Goal: Task Accomplishment & Management: Use online tool/utility

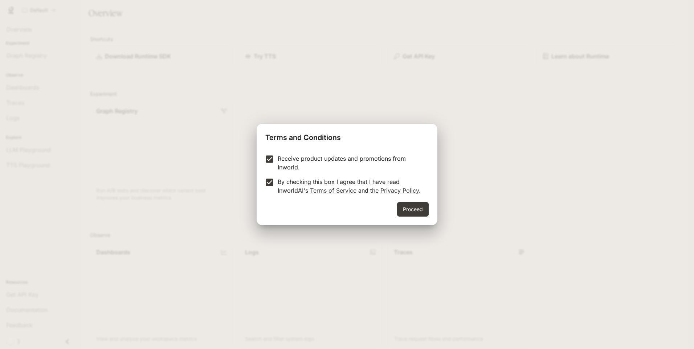
click at [393, 206] on div "Proceed" at bounding box center [347, 213] width 181 height 23
click at [417, 213] on button "Proceed" at bounding box center [413, 209] width 32 height 15
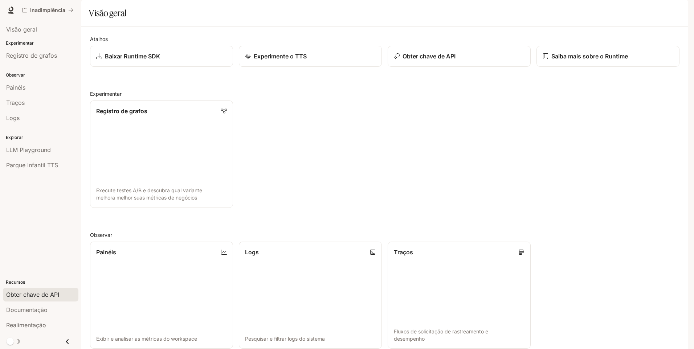
click at [41, 295] on span "Obter chave de API" at bounding box center [32, 294] width 53 height 9
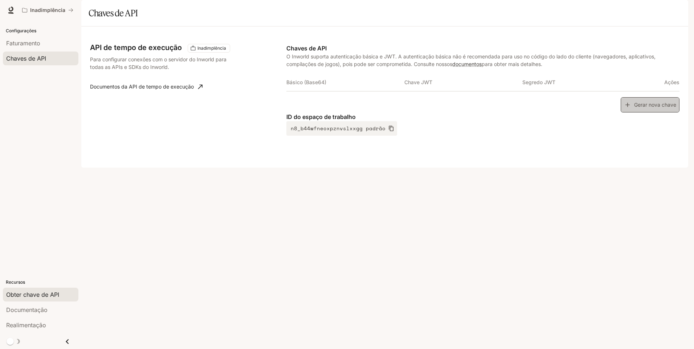
click at [630, 108] on icon "button" at bounding box center [627, 104] width 7 height 7
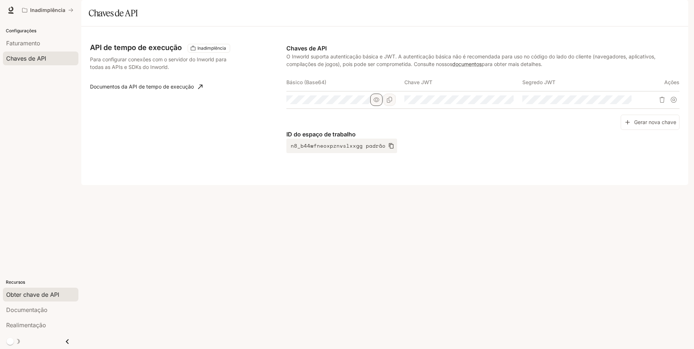
click at [378, 103] on icon "button" at bounding box center [376, 100] width 6 height 6
click at [492, 103] on icon "button" at bounding box center [494, 100] width 6 height 6
click at [612, 103] on icon "button" at bounding box center [612, 100] width 6 height 6
drag, startPoint x: 356, startPoint y: 234, endPoint x: 571, endPoint y: 219, distance: 216.4
click at [571, 185] on div "API de tempo de execução Inadimplência Para configurar conexões com o servidor …" at bounding box center [384, 105] width 607 height 159
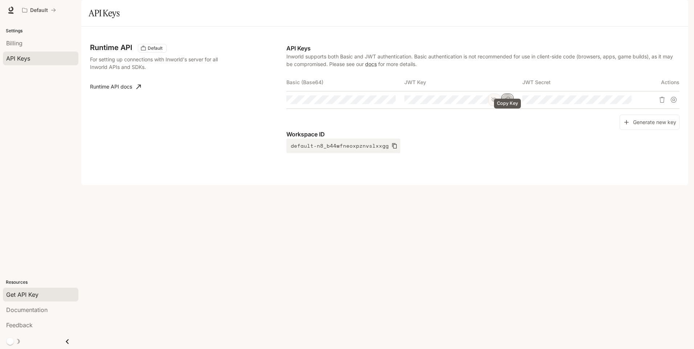
click at [509, 103] on icon "Copy Key" at bounding box center [507, 100] width 6 height 6
click at [624, 103] on icon "Copy Secret" at bounding box center [625, 100] width 5 height 6
click at [506, 103] on icon "Copy Key" at bounding box center [507, 100] width 5 height 6
click at [37, 311] on span "Documentation" at bounding box center [26, 309] width 41 height 9
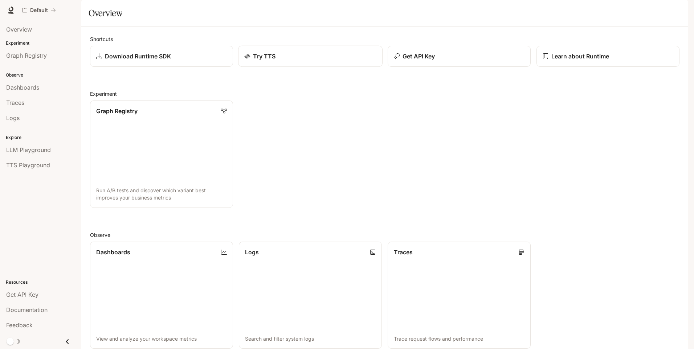
click at [277, 61] on div "Try TTS" at bounding box center [310, 56] width 132 height 9
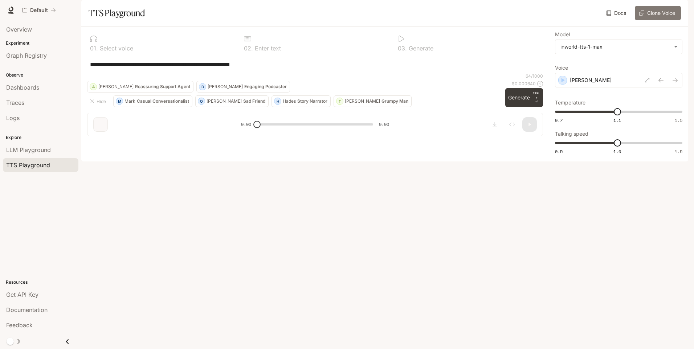
click at [656, 20] on button "Clone Voice" at bounding box center [658, 13] width 46 height 15
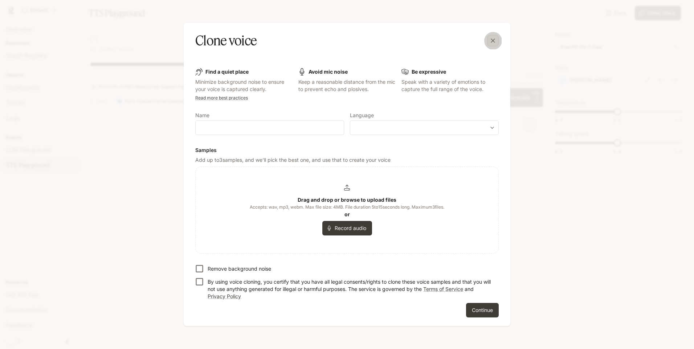
click at [493, 41] on icon "button" at bounding box center [493, 41] width 4 height 4
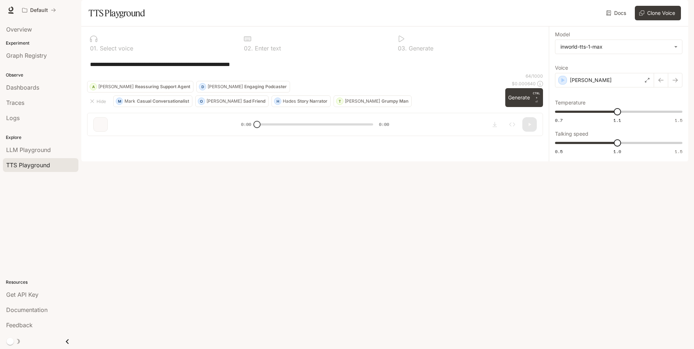
click at [296, 142] on div "**********" at bounding box center [314, 83] width 467 height 115
drag, startPoint x: 258, startPoint y: 325, endPoint x: 287, endPoint y: 328, distance: 28.4
click at [287, 142] on div "**********" at bounding box center [314, 83] width 467 height 115
click at [244, 89] on p "Engaging Podcaster" at bounding box center [265, 87] width 42 height 4
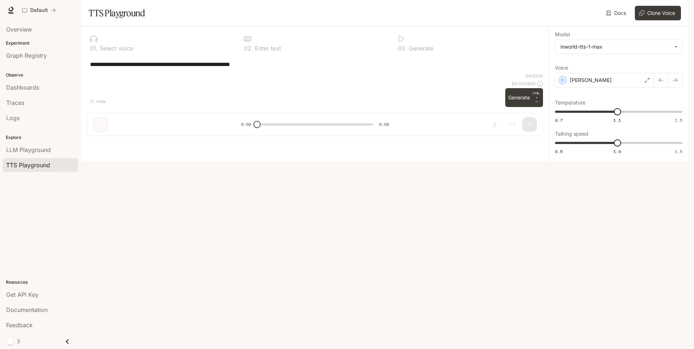
type textarea "**********"
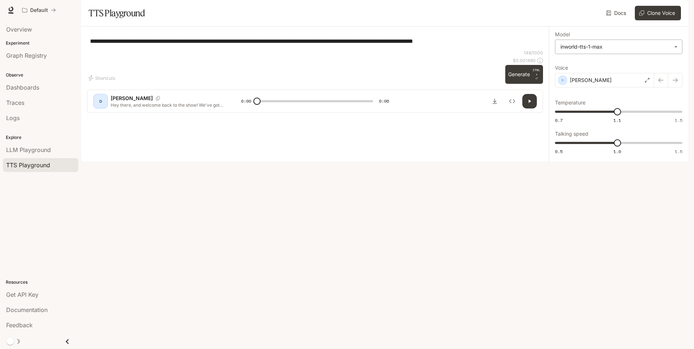
click at [675, 64] on body "**********" at bounding box center [347, 174] width 694 height 349
click at [576, 36] on div at bounding box center [347, 174] width 694 height 349
click at [672, 87] on button "button" at bounding box center [675, 80] width 15 height 15
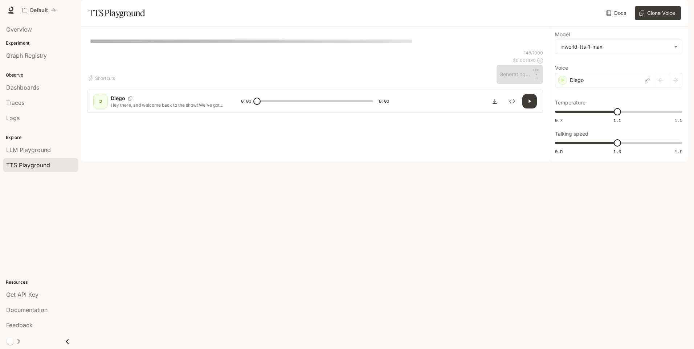
click at [675, 87] on div at bounding box center [668, 80] width 28 height 15
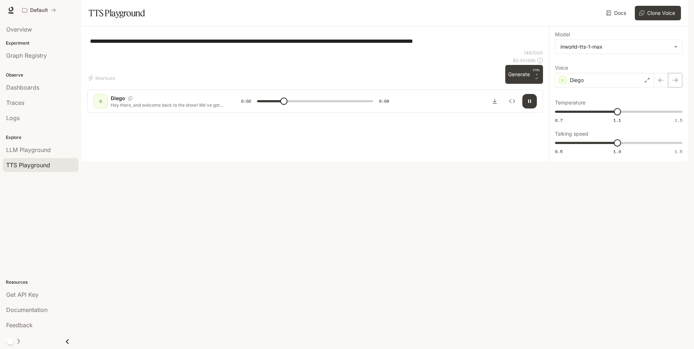
click at [673, 83] on icon "button" at bounding box center [675, 80] width 6 height 6
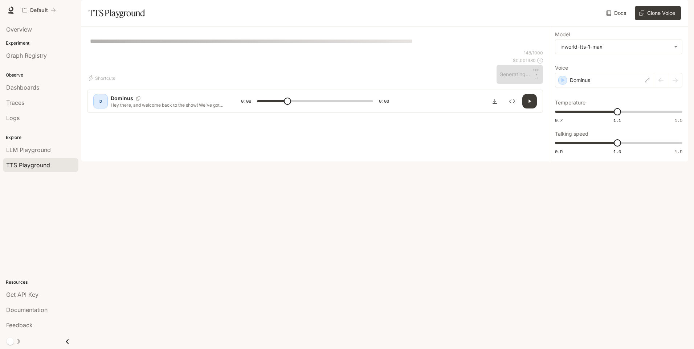
click at [675, 87] on div at bounding box center [668, 80] width 28 height 15
click at [675, 65] on body "**********" at bounding box center [347, 174] width 694 height 349
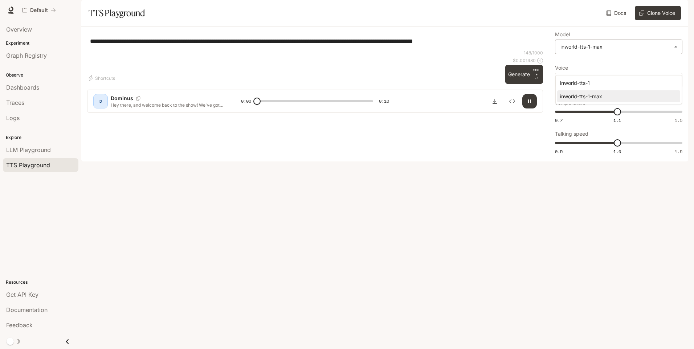
click at [675, 65] on div at bounding box center [347, 174] width 694 height 349
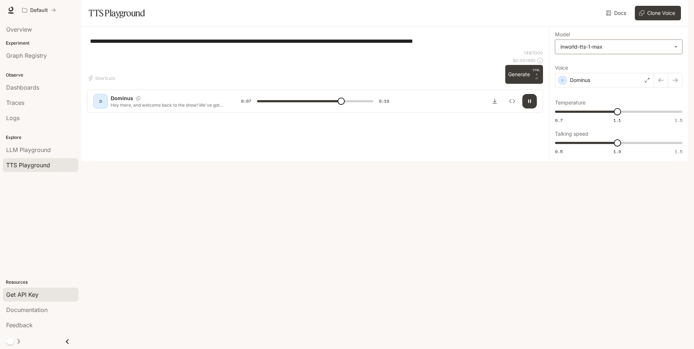
type input "***"
click at [23, 297] on span "Get API Key" at bounding box center [22, 294] width 32 height 9
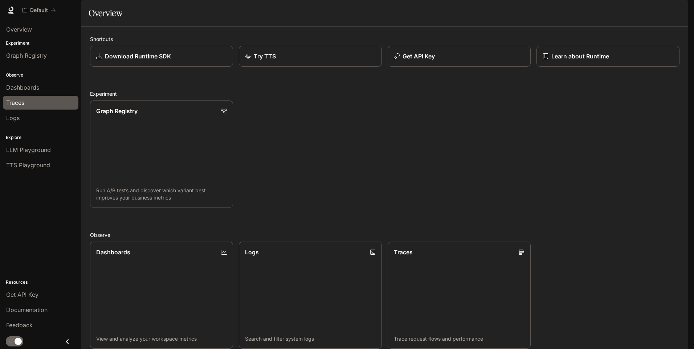
click at [21, 104] on span "Traces" at bounding box center [15, 102] width 18 height 9
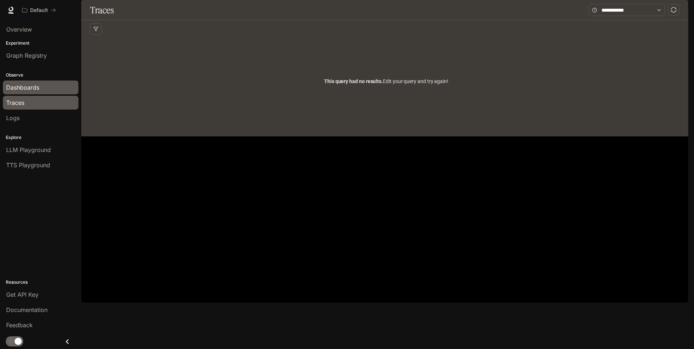
click at [28, 87] on span "Dashboards" at bounding box center [22, 87] width 33 height 9
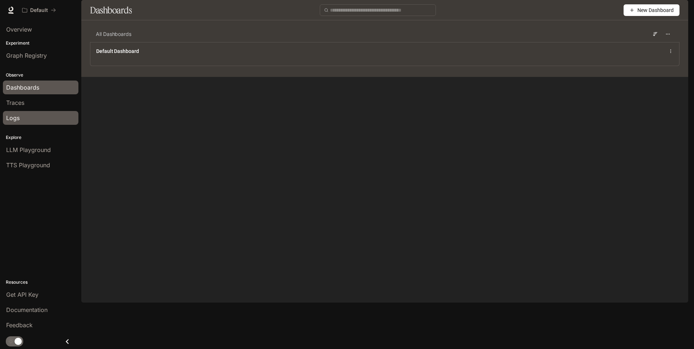
click at [17, 118] on span "Logs" at bounding box center [12, 118] width 13 height 9
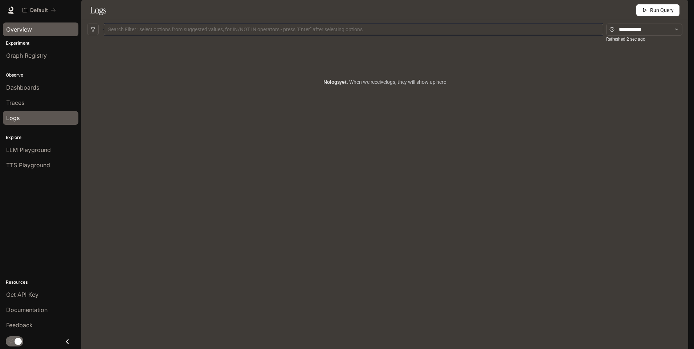
click at [15, 29] on span "Overview" at bounding box center [19, 29] width 26 height 9
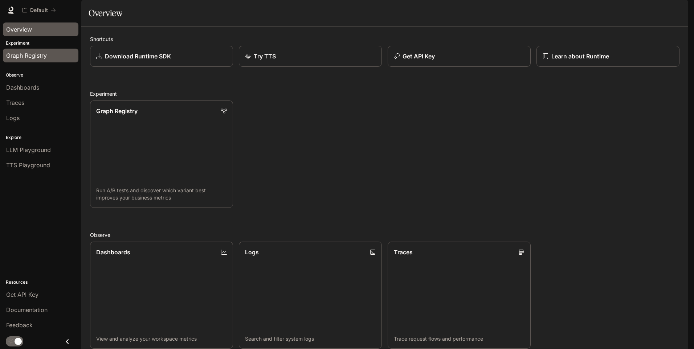
click at [17, 57] on span "Graph Registry" at bounding box center [26, 55] width 41 height 9
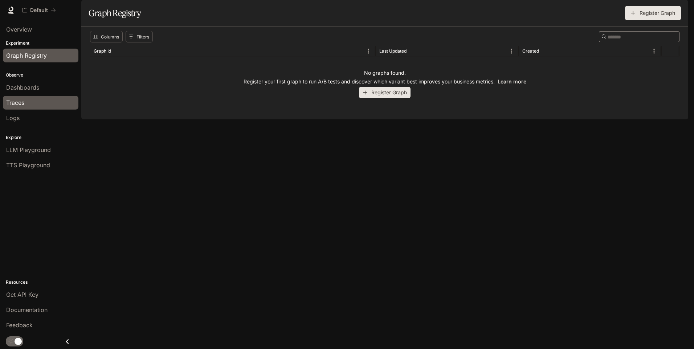
click at [22, 104] on span "Traces" at bounding box center [15, 102] width 18 height 9
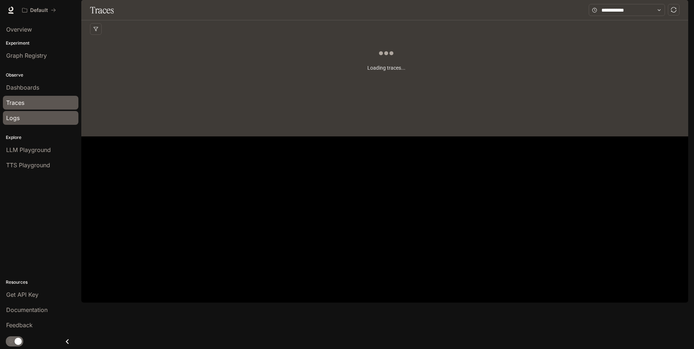
click at [18, 119] on span "Logs" at bounding box center [12, 118] width 13 height 9
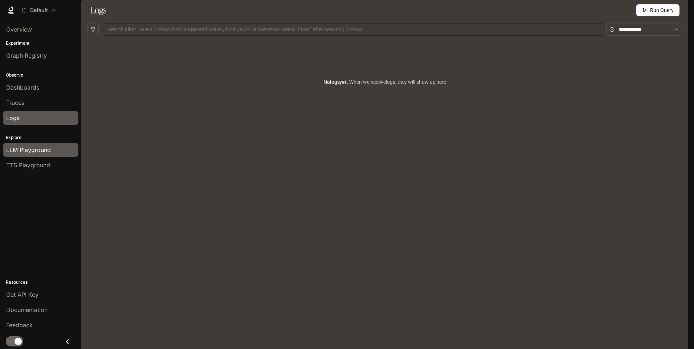
click at [22, 151] on span "LLM Playground" at bounding box center [28, 149] width 45 height 9
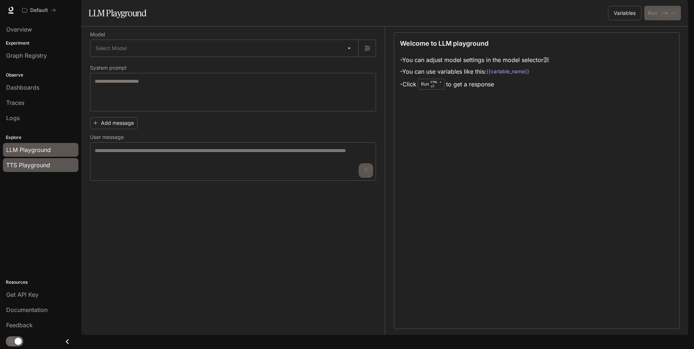
click at [22, 164] on span "TTS Playground" at bounding box center [28, 165] width 44 height 9
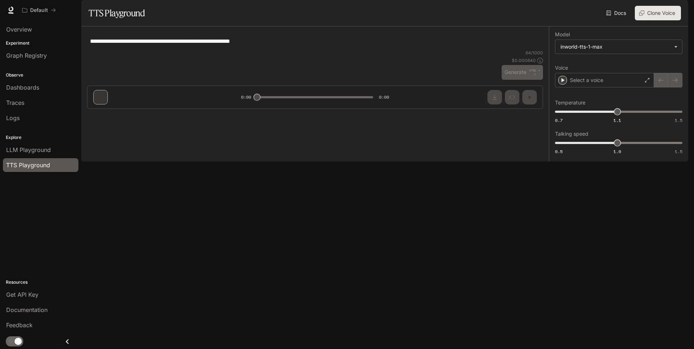
type textarea "**********"
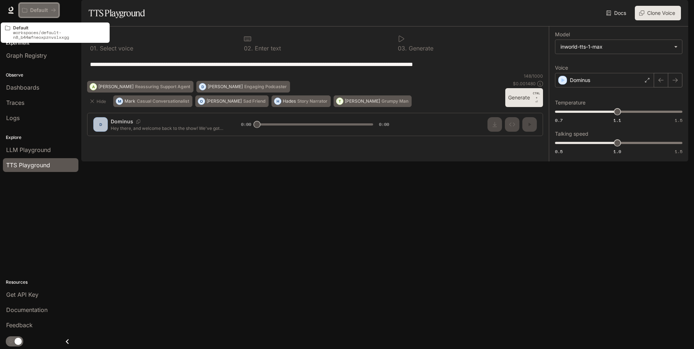
click at [32, 11] on p "Default" at bounding box center [39, 10] width 18 height 6
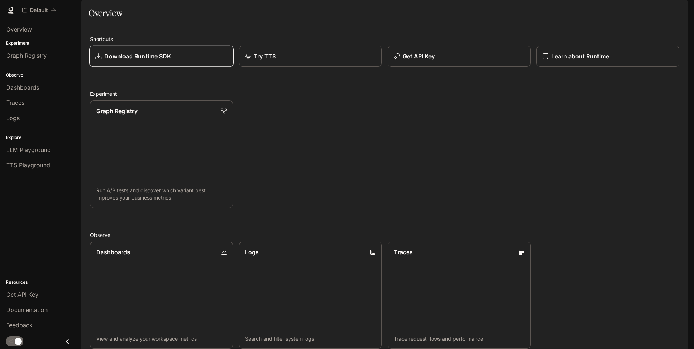
click at [173, 67] on link "Download Runtime SDK" at bounding box center [161, 56] width 144 height 21
click at [139, 61] on p "Download Runtime SDK" at bounding box center [137, 56] width 67 height 9
click at [666, 10] on link "Documentation Documentation" at bounding box center [645, 10] width 44 height 15
click at [655, 8] on span "Documentation" at bounding box center [644, 10] width 36 height 9
click at [144, 138] on link "Graph Registry Run A/B tests and discover which variant best improves your busi…" at bounding box center [161, 154] width 144 height 108
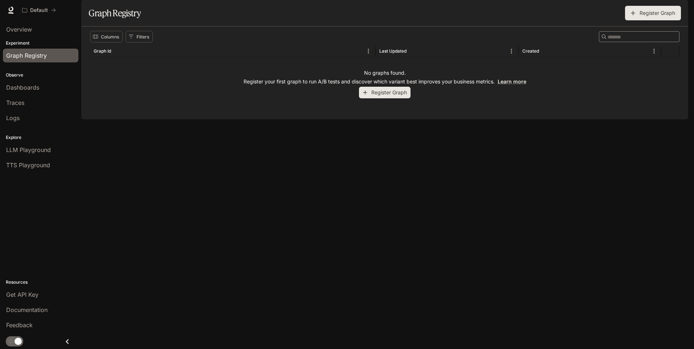
click at [391, 99] on button "Register Graph" at bounding box center [385, 93] width 52 height 12
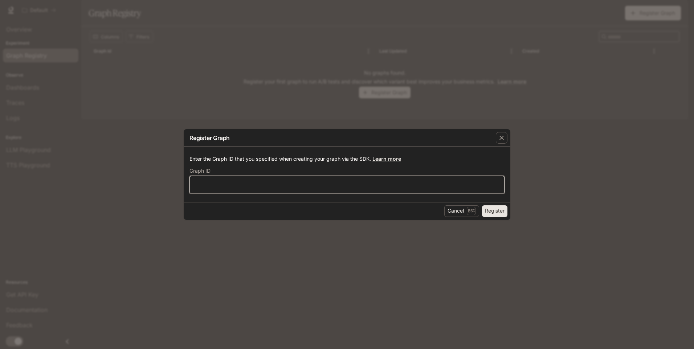
click at [255, 184] on input "text" at bounding box center [347, 184] width 314 height 7
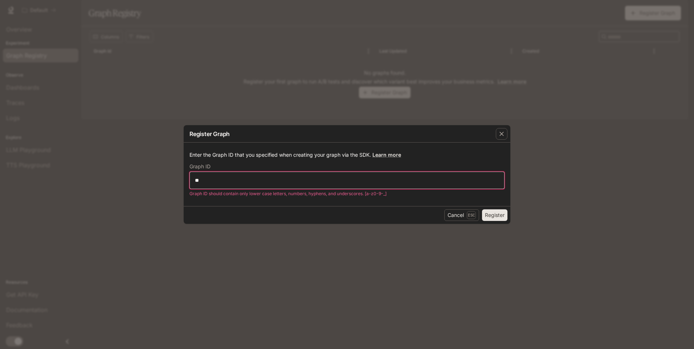
type input "*"
click at [489, 213] on button "Register" at bounding box center [494, 215] width 25 height 12
click at [457, 216] on button "Cancel Esc" at bounding box center [461, 215] width 35 height 12
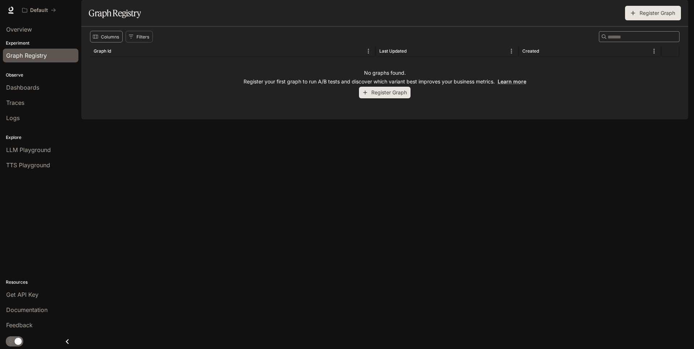
click at [110, 42] on button "Columns" at bounding box center [106, 37] width 33 height 12
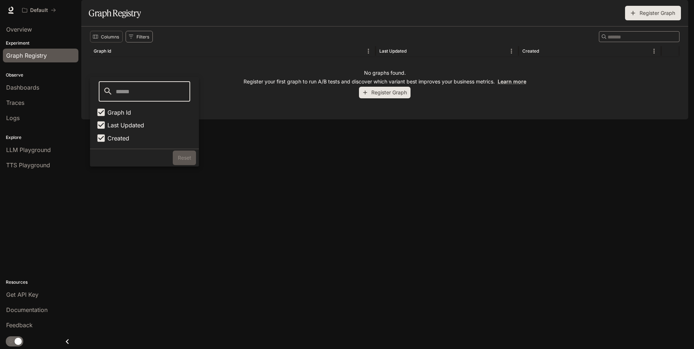
click at [138, 42] on button "Filters" at bounding box center [139, 37] width 27 height 12
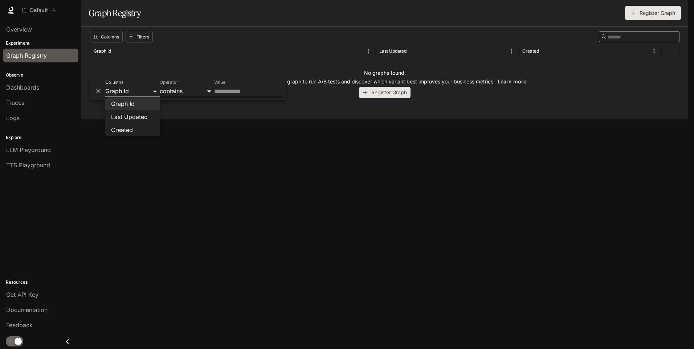
click at [126, 93] on body "Skip to main content Default Documentation Documentation Portal Overview Experi…" at bounding box center [347, 174] width 694 height 349
click at [129, 117] on li "Last Updated" at bounding box center [132, 116] width 54 height 13
type input "**********"
click at [161, 91] on body "**********" at bounding box center [347, 174] width 694 height 349
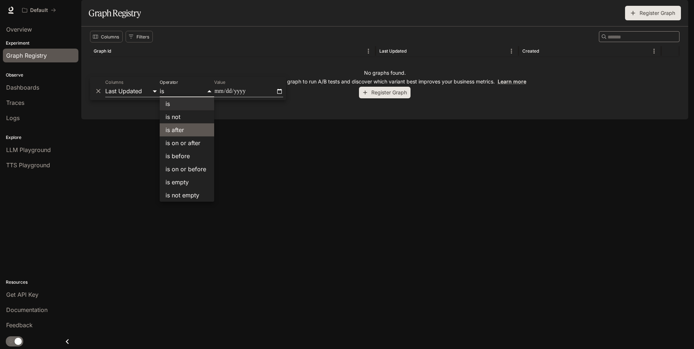
click at [175, 132] on li "is after" at bounding box center [187, 129] width 54 height 13
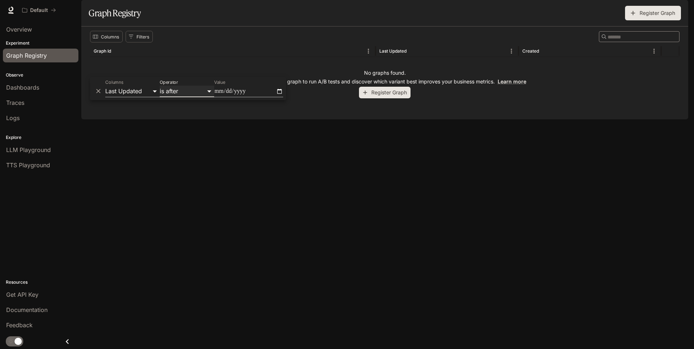
type input "*****"
click at [253, 90] on input "Value" at bounding box center [248, 92] width 69 height 12
click at [279, 91] on input "Value" at bounding box center [248, 92] width 69 height 12
click at [323, 119] on div "Columns Filters ​ Graph Id Last Updated Created No graphs found. Register your …" at bounding box center [384, 72] width 607 height 93
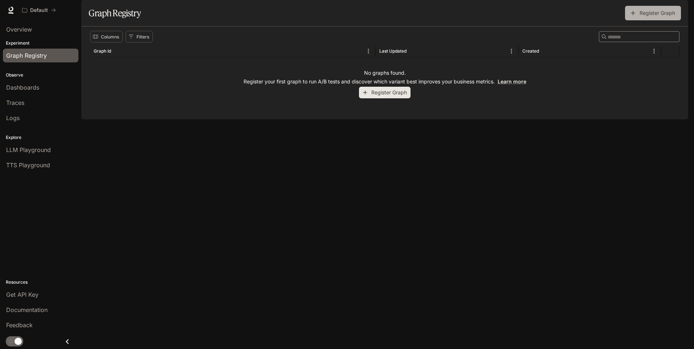
click at [653, 20] on button "Register Graph" at bounding box center [653, 13] width 56 height 15
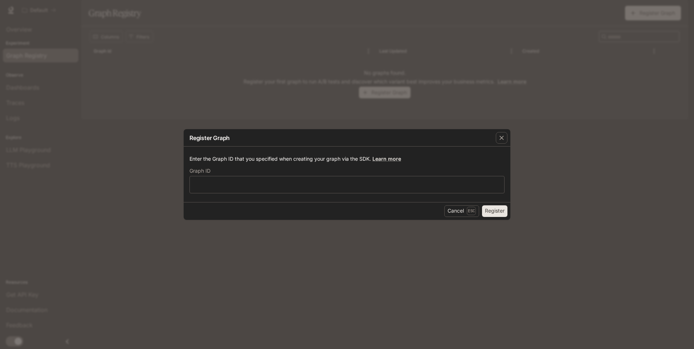
click at [493, 212] on button "Register" at bounding box center [494, 211] width 25 height 12
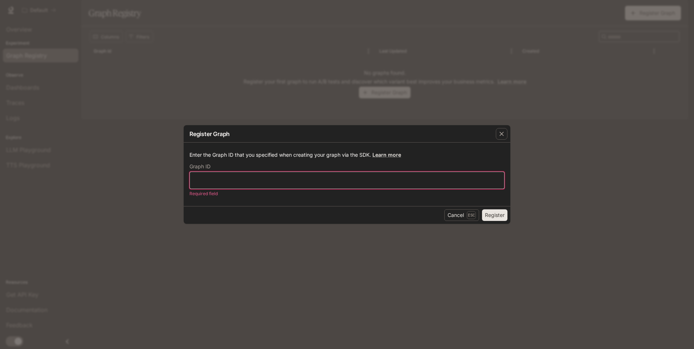
click at [291, 181] on input "text" at bounding box center [347, 180] width 314 height 7
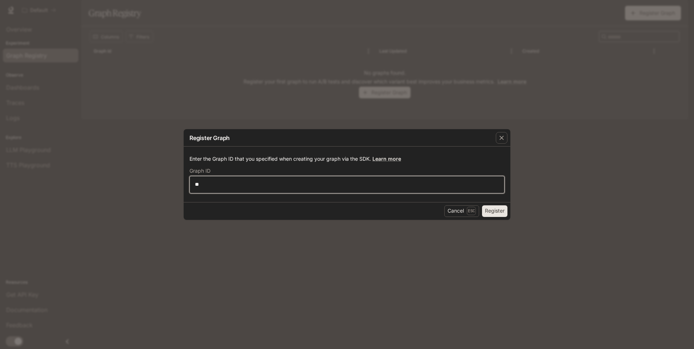
type input "**"
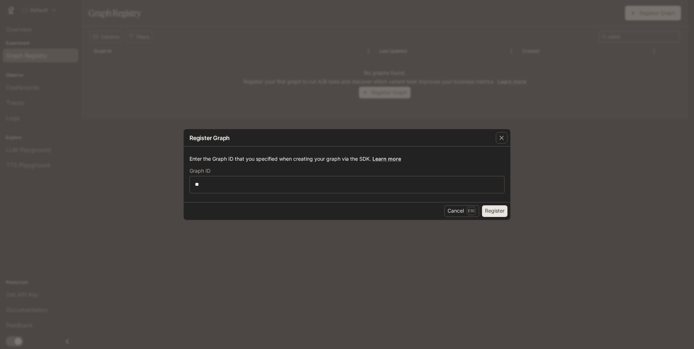
click at [490, 211] on button "Register" at bounding box center [494, 211] width 25 height 12
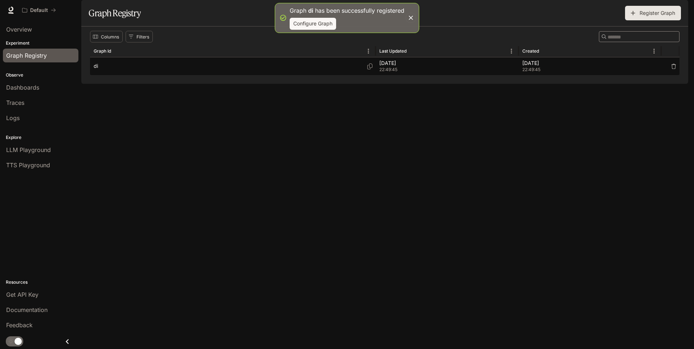
click at [108, 75] on div "di" at bounding box center [233, 66] width 278 height 18
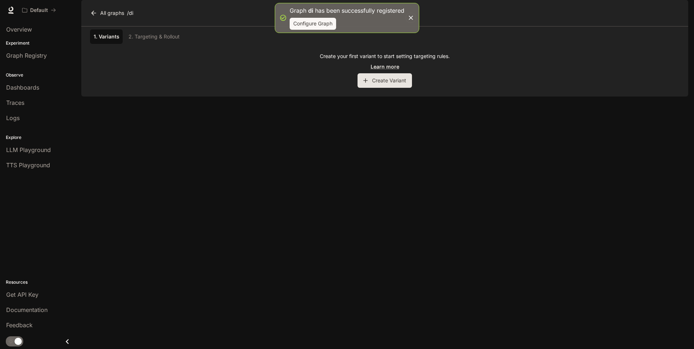
click at [109, 44] on link "1. Variants" at bounding box center [106, 36] width 33 height 15
click at [152, 44] on div "1. Variants 2. Targeting & Rollout" at bounding box center [384, 36] width 589 height 15
click at [107, 44] on link "1. Variants" at bounding box center [106, 36] width 33 height 15
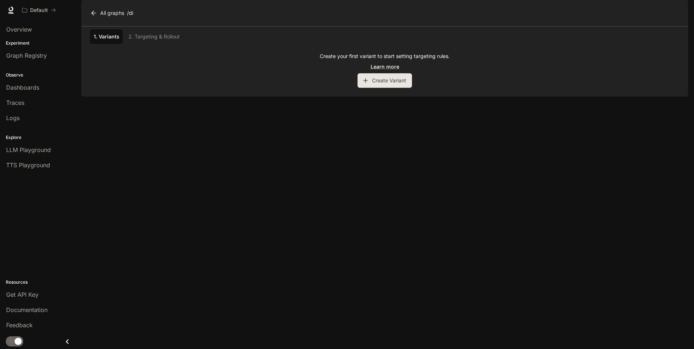
click at [92, 15] on icon at bounding box center [93, 13] width 5 height 5
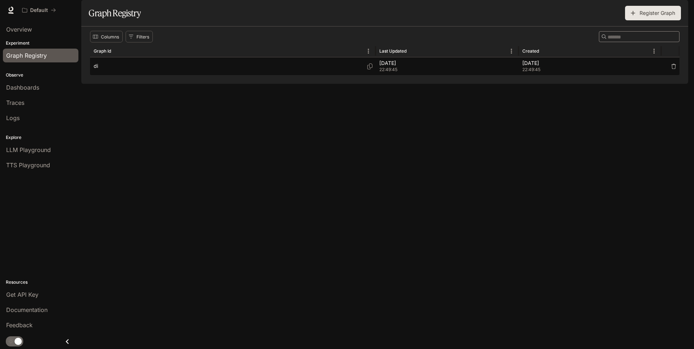
click at [535, 73] on span "22:49:45" at bounding box center [590, 69] width 136 height 7
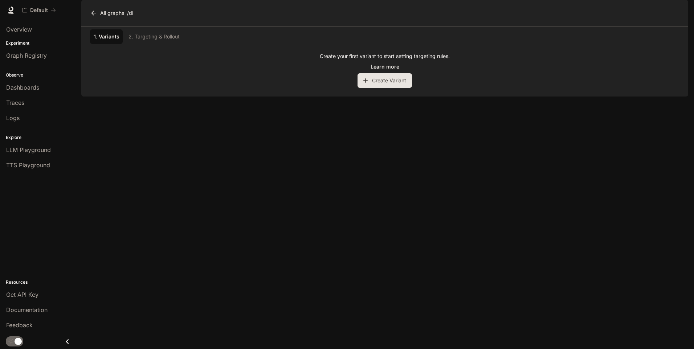
click at [93, 15] on icon at bounding box center [93, 13] width 5 height 5
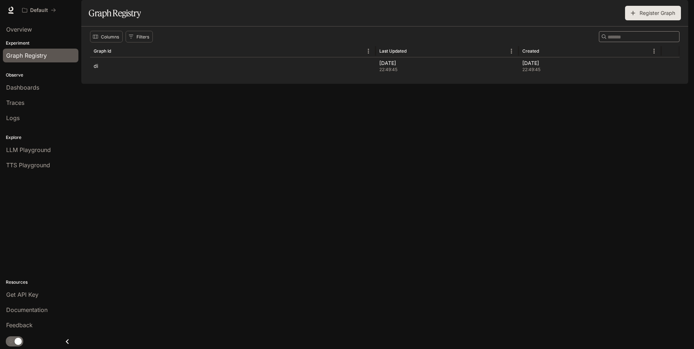
click at [656, 20] on button "Register Graph" at bounding box center [653, 13] width 56 height 15
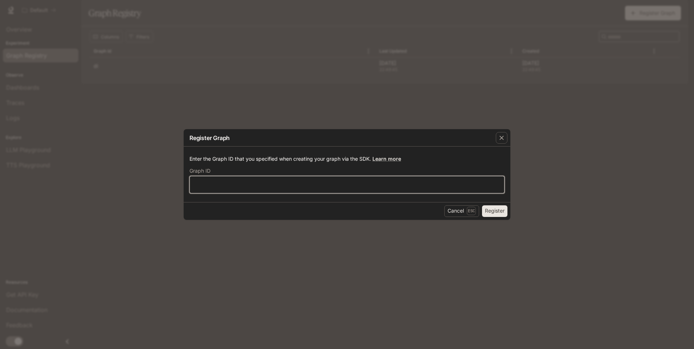
click at [345, 181] on input "text" at bounding box center [347, 184] width 314 height 7
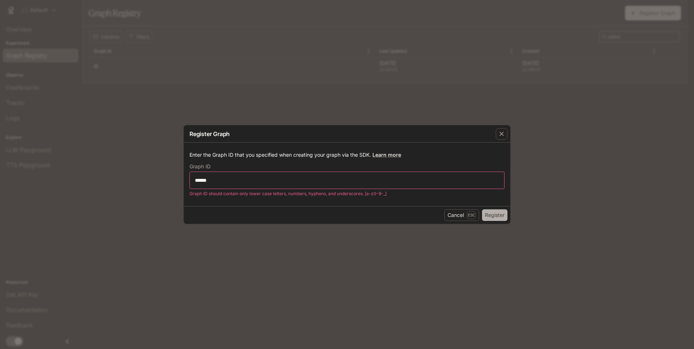
click at [494, 218] on button "Register" at bounding box center [494, 215] width 25 height 12
click at [196, 180] on input "******" at bounding box center [347, 180] width 314 height 7
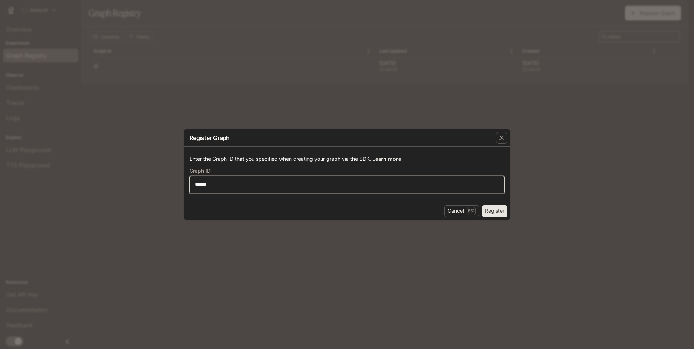
type input "******"
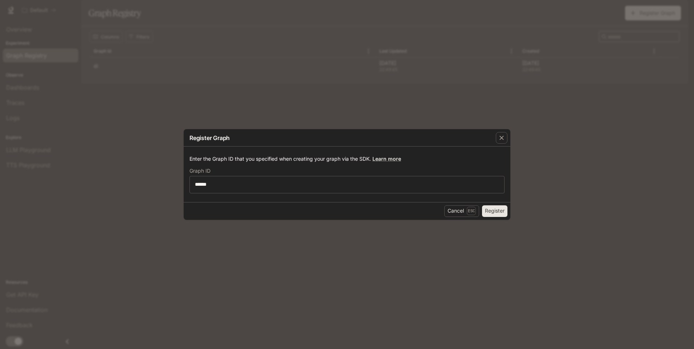
click at [498, 210] on button "Register" at bounding box center [494, 211] width 25 height 12
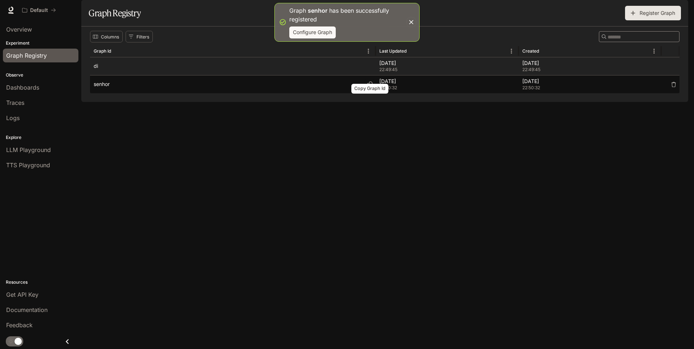
click at [369, 87] on icon "Copy Graph Id" at bounding box center [370, 85] width 6 height 6
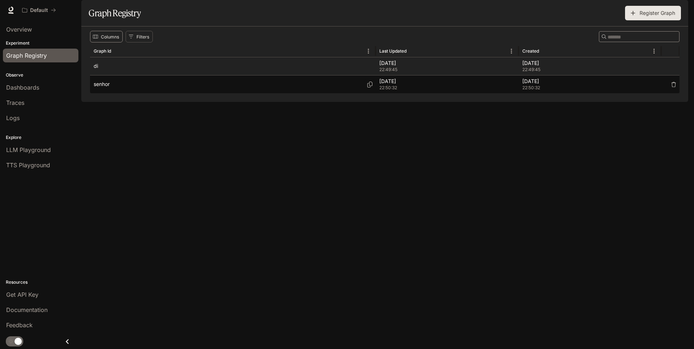
click at [107, 42] on button "Columns" at bounding box center [106, 37] width 33 height 12
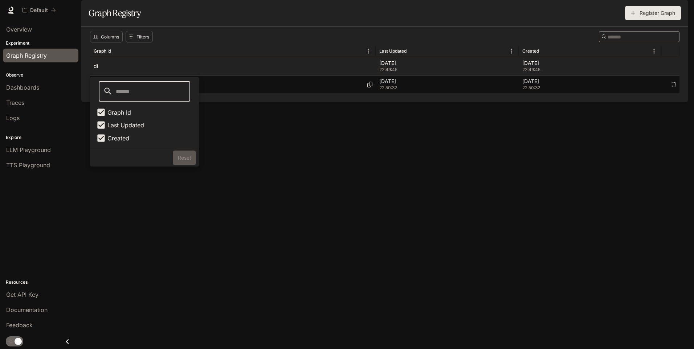
click at [246, 102] on div "Columns Filters ​ Graph Id Last Updated Created di [DATE] 22:49:45 [DATE] 22:49…" at bounding box center [384, 63] width 607 height 75
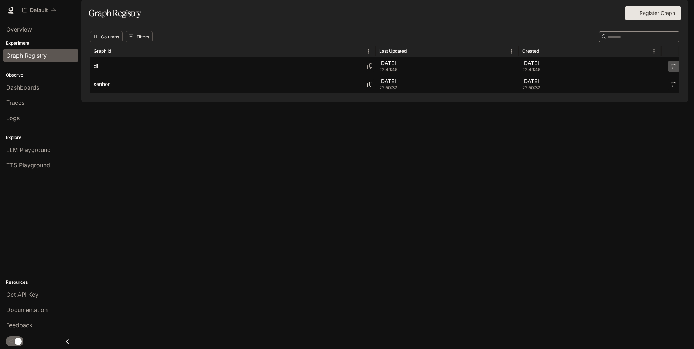
click at [673, 69] on icon "button" at bounding box center [673, 66] width 5 height 5
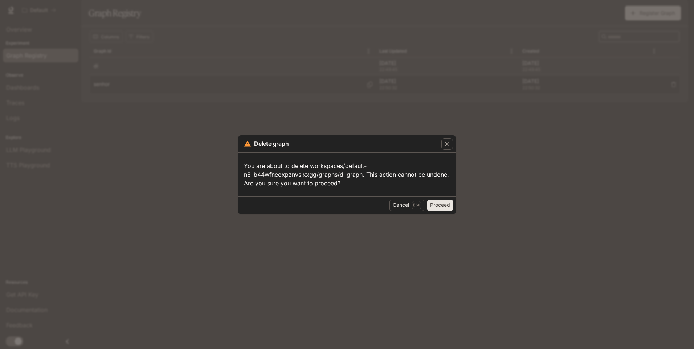
click at [437, 205] on button "Proceed" at bounding box center [440, 206] width 26 height 12
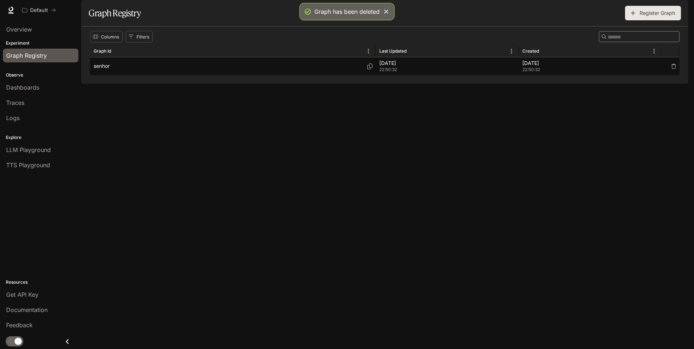
click at [118, 75] on div "senhor" at bounding box center [233, 66] width 278 height 18
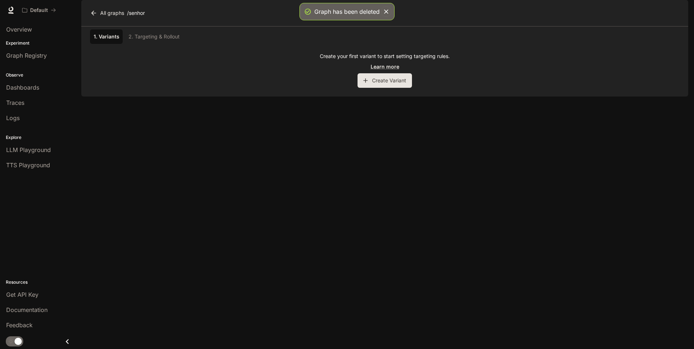
click at [156, 44] on div "1. Variants 2. Targeting & Rollout" at bounding box center [384, 36] width 589 height 15
click at [106, 44] on link "1. Variants" at bounding box center [106, 36] width 33 height 15
click at [376, 88] on button "Create Variant" at bounding box center [384, 80] width 54 height 15
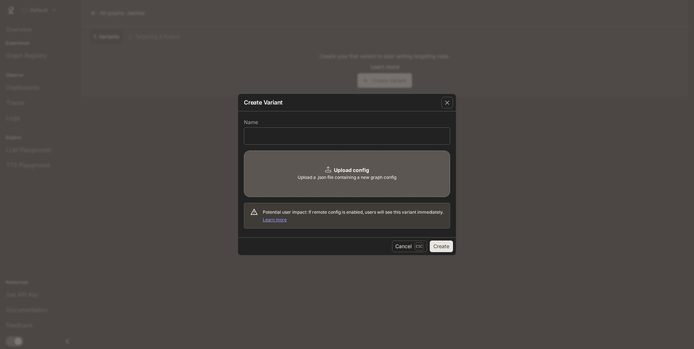
click at [331, 171] on div "Upload config" at bounding box center [347, 170] width 44 height 7
click at [439, 247] on button "Create" at bounding box center [441, 247] width 23 height 12
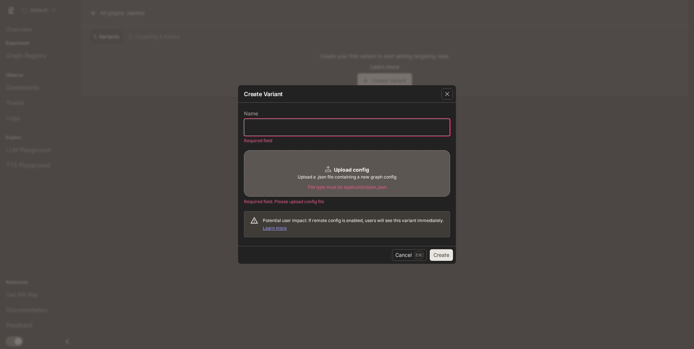
click at [280, 128] on input "text" at bounding box center [346, 127] width 205 height 7
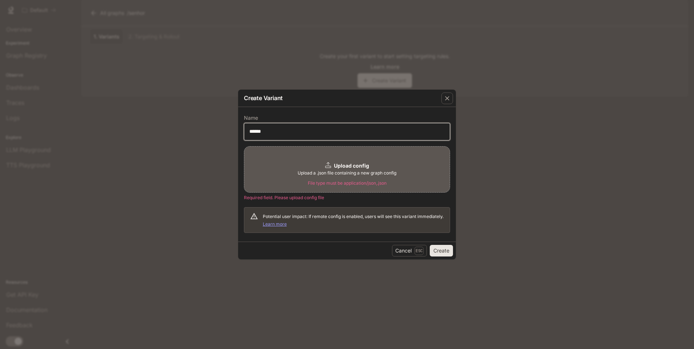
type input "******"
click at [443, 250] on button "Create" at bounding box center [441, 251] width 23 height 12
click at [446, 250] on button "Create" at bounding box center [441, 251] width 23 height 12
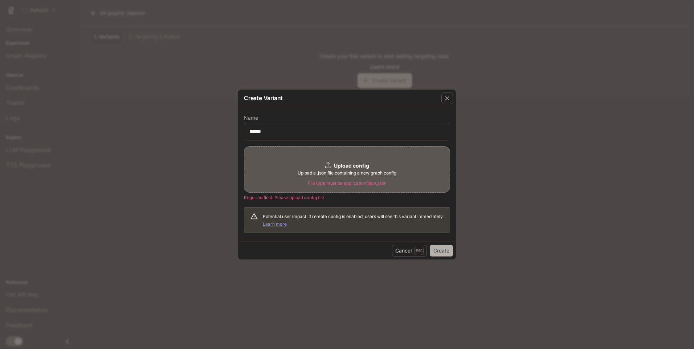
click at [443, 250] on button "Create" at bounding box center [441, 251] width 23 height 12
click at [372, 217] on span "Potential user impact: If remote config is enabled, users will see this variant…" at bounding box center [353, 220] width 181 height 13
click at [288, 199] on span "Required field. Please upload config file" at bounding box center [284, 197] width 80 height 5
click at [333, 183] on p "File type must be application/json,.json" at bounding box center [347, 183] width 79 height 7
click at [336, 170] on span "Upload a .json file containing a new graph config" at bounding box center [346, 172] width 99 height 7
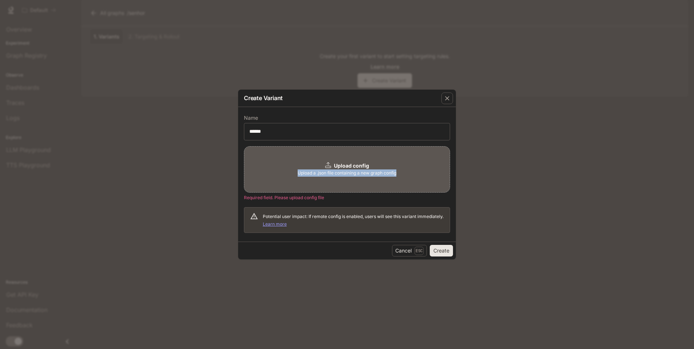
drag, startPoint x: 296, startPoint y: 173, endPoint x: 400, endPoint y: 173, distance: 103.8
click at [400, 173] on div "Upload config Upload a .json file containing a new graph config" at bounding box center [347, 169] width 206 height 46
copy span "Upload a .json file containing a new graph config"
click at [448, 97] on icon "button" at bounding box center [447, 98] width 4 height 4
